Goal: Obtain resource: Obtain resource

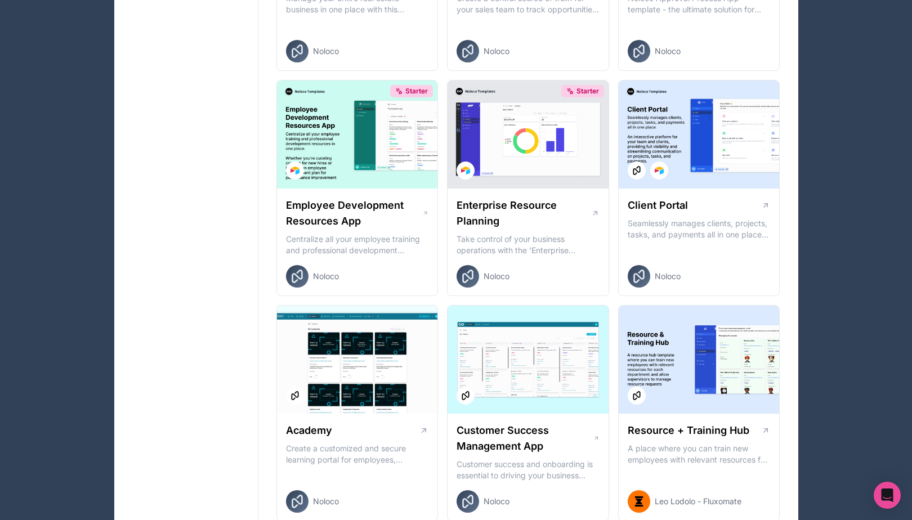
scroll to position [885, 0]
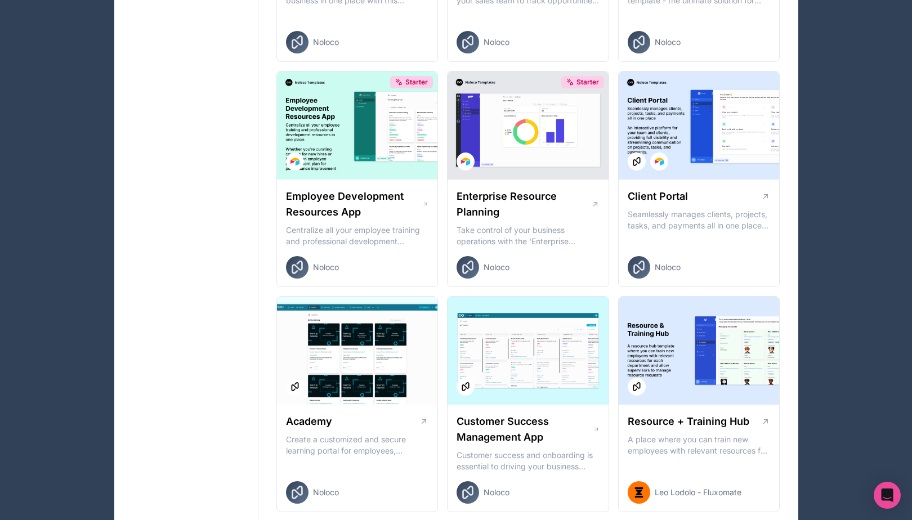
click at [717, 128] on div at bounding box center [698, 125] width 161 height 108
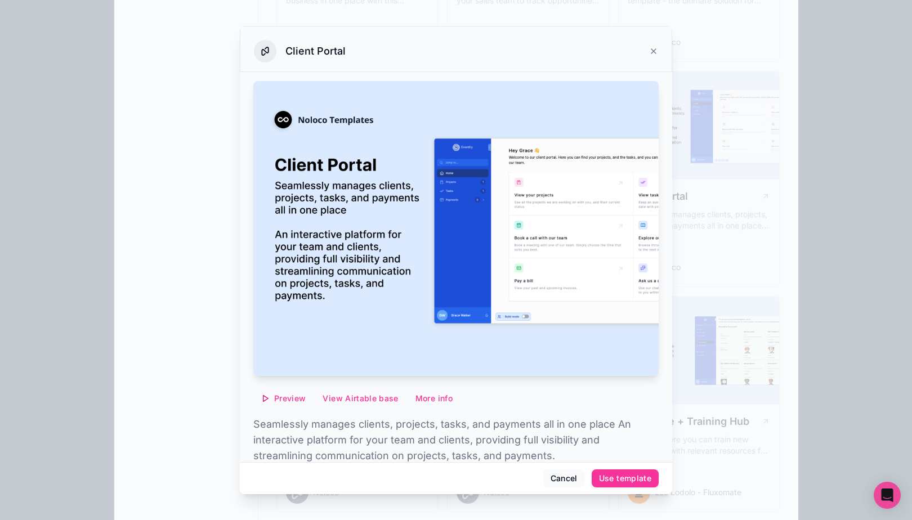
click at [630, 481] on div "Use template" at bounding box center [625, 478] width 52 height 10
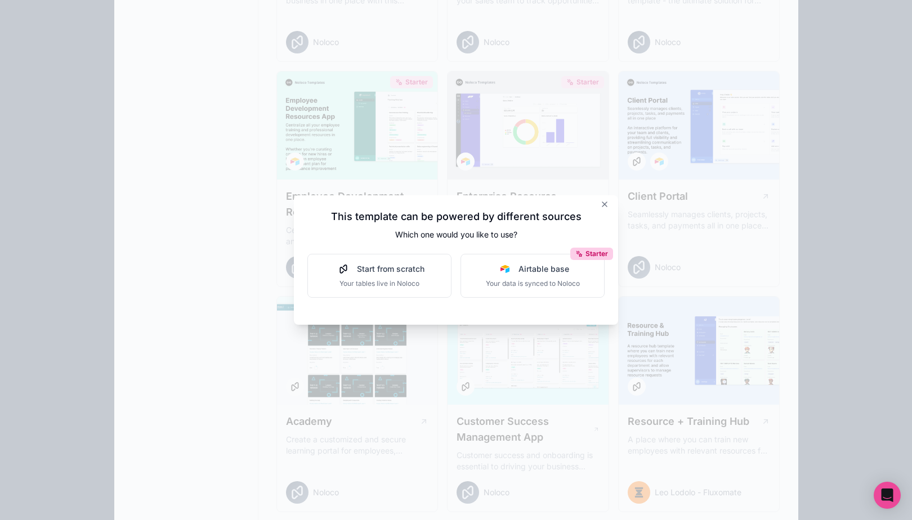
click at [503, 269] on img at bounding box center [504, 268] width 9 height 9
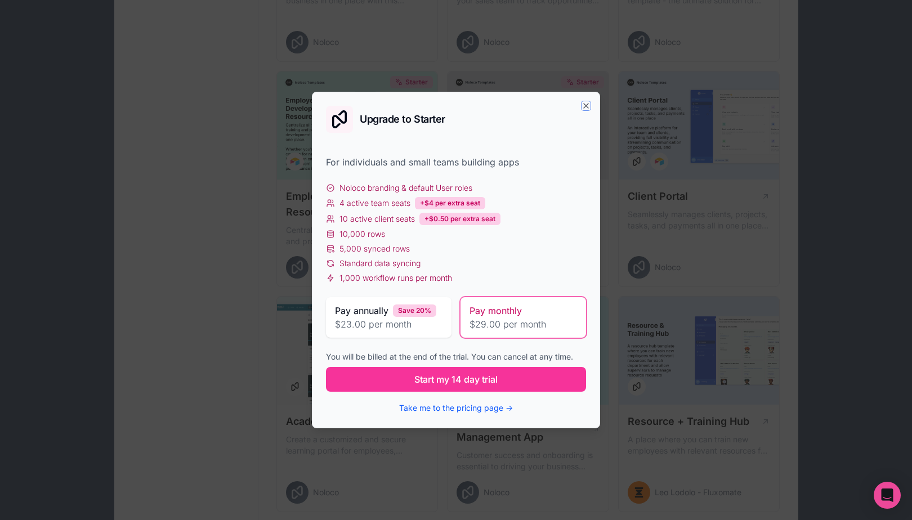
click at [584, 104] on icon "button" at bounding box center [586, 106] width 5 height 5
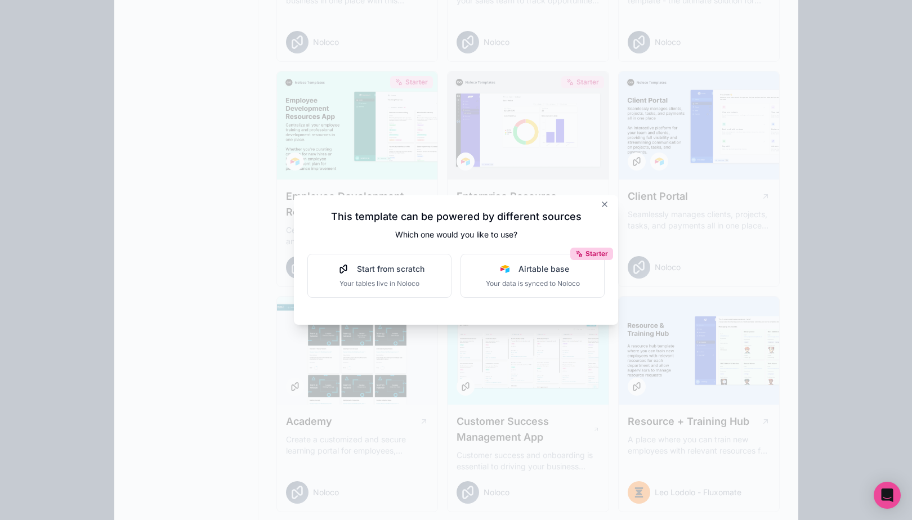
click at [603, 207] on icon at bounding box center [604, 204] width 9 height 9
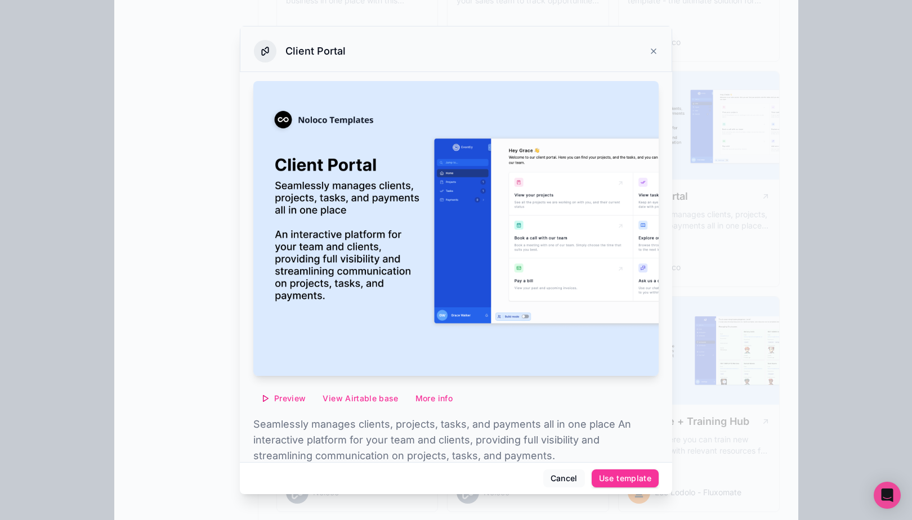
click at [436, 252] on img at bounding box center [455, 228] width 405 height 295
click at [272, 400] on button "Preview" at bounding box center [283, 398] width 60 height 18
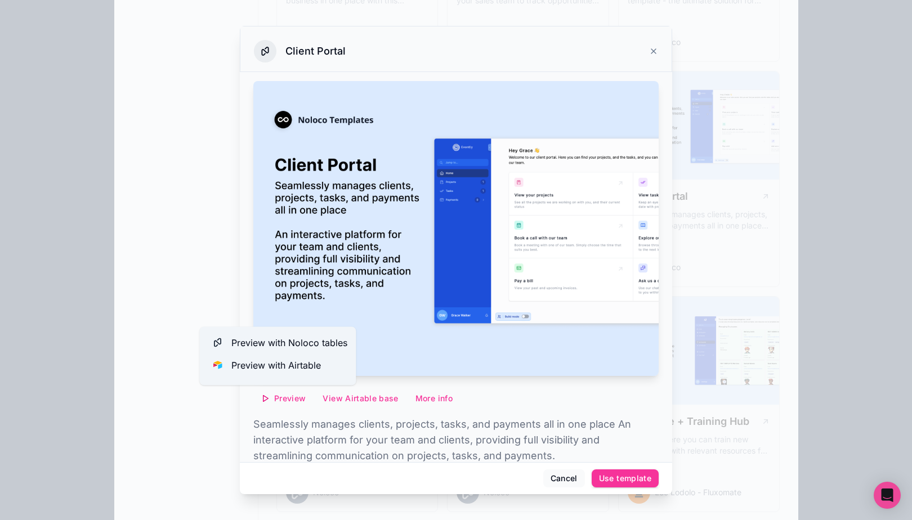
click at [286, 365] on span "Preview with Airtable" at bounding box center [275, 365] width 89 height 14
